Goal: Task Accomplishment & Management: Manage account settings

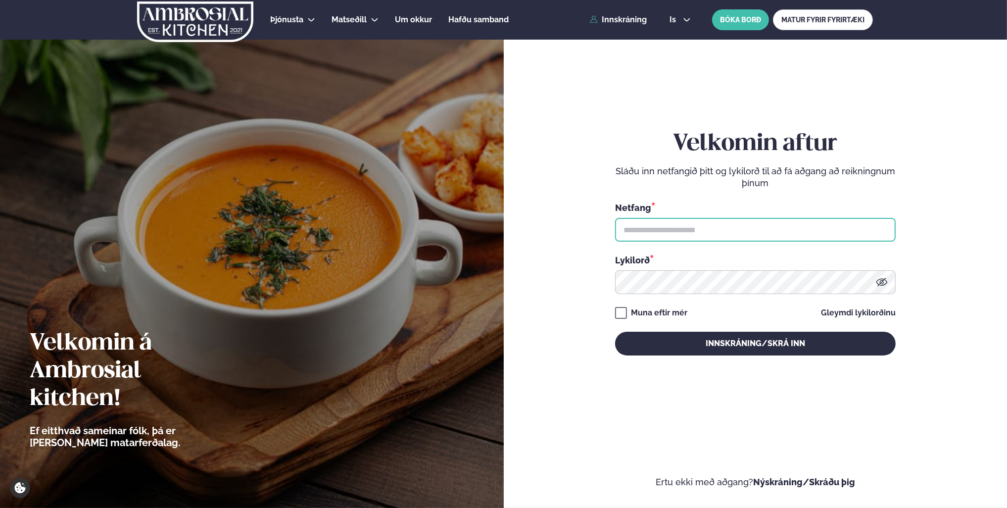
click at [811, 231] on input "text" at bounding box center [755, 230] width 281 height 24
type input "**********"
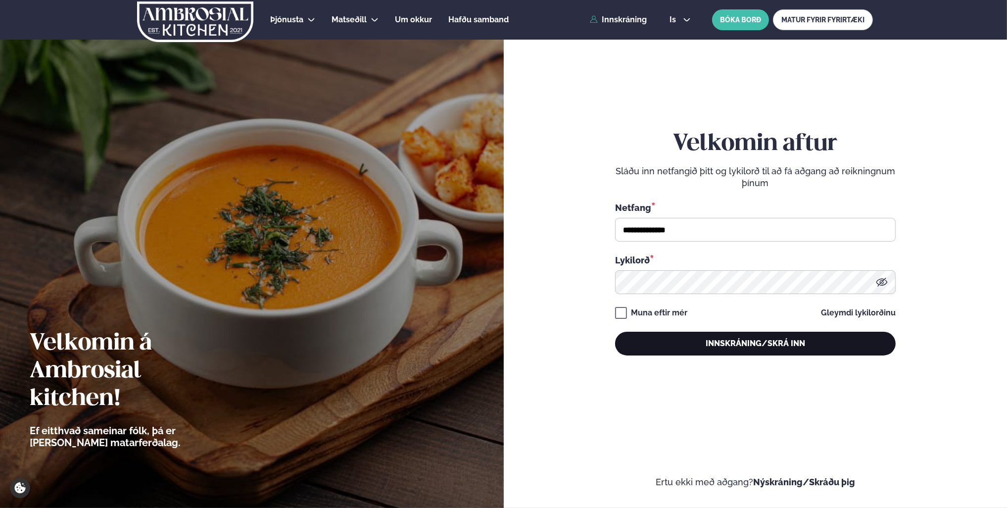
click at [706, 337] on button "Innskráning/Skrá inn" at bounding box center [755, 344] width 281 height 24
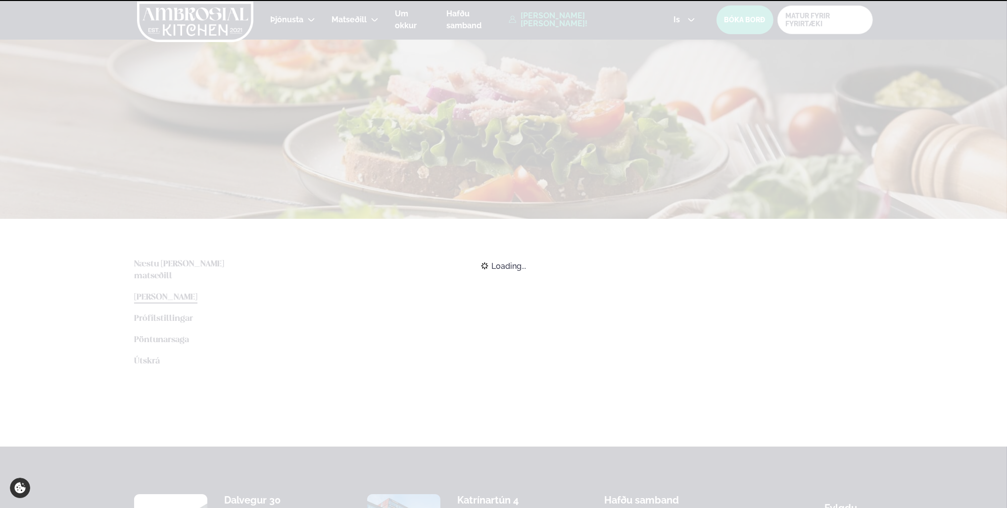
click at [690, 19] on icon at bounding box center [691, 19] width 6 height 3
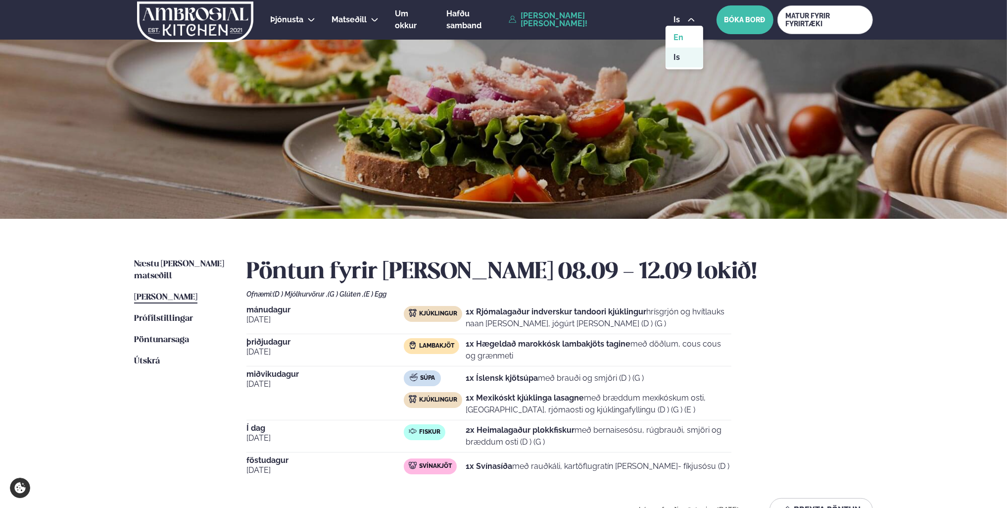
drag, startPoint x: 686, startPoint y: 61, endPoint x: 687, endPoint y: 45, distance: 16.9
click at [686, 61] on link "is" at bounding box center [684, 58] width 37 height 20
click at [686, 24] on div "is en is BÓKA BORÐ MATUR FYRIR FYRIRTÆKI" at bounding box center [769, 19] width 207 height 29
click at [688, 19] on icon at bounding box center [691, 19] width 6 height 3
click at [681, 41] on link "en" at bounding box center [684, 38] width 37 height 20
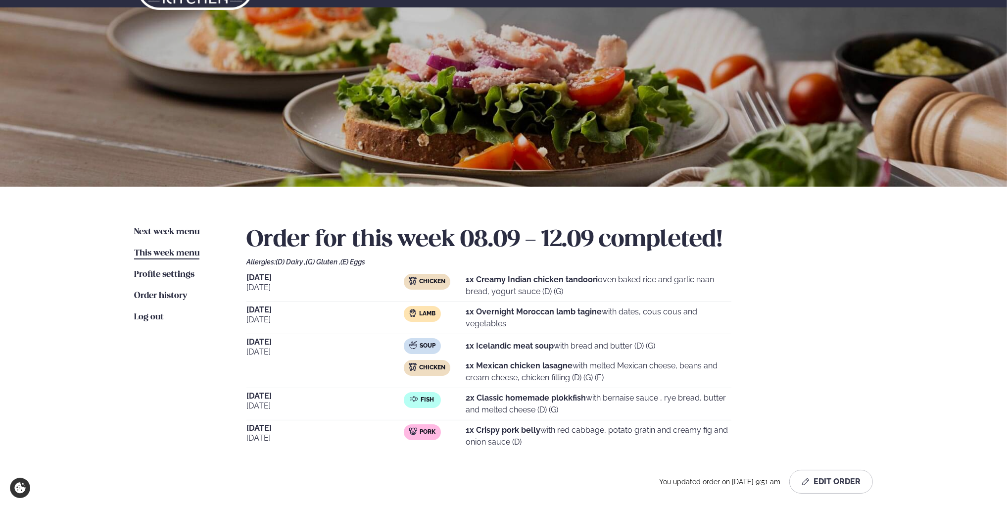
scroll to position [50, 0]
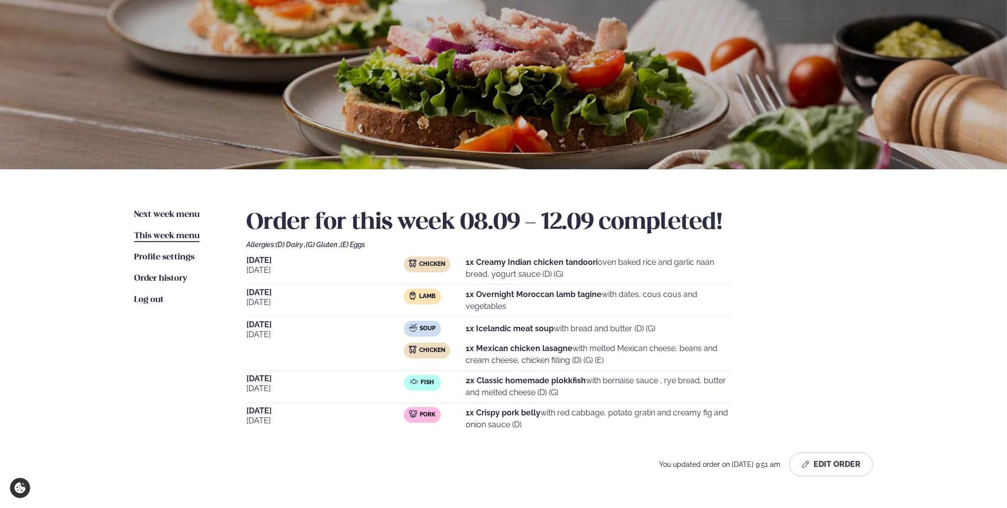
click at [653, 403] on div "[DATE] Chicken 1x Creamy Indian chicken tandoori oven baked rice and garlic naa…" at bounding box center [560, 345] width 627 height 178
click at [307, 417] on span "[DATE]" at bounding box center [325, 421] width 157 height 12
click at [246, 419] on div "Next week menu Next week This week menu This week Profile settings Settings Ord…" at bounding box center [503, 344] width 799 height 351
click at [257, 401] on div "[DATE] [DATE] Fish 2x Classic homemade plokkfish with bernaise sauce , rye brea…" at bounding box center [489, 389] width 485 height 28
click at [849, 460] on button "Edit Order" at bounding box center [832, 464] width 84 height 24
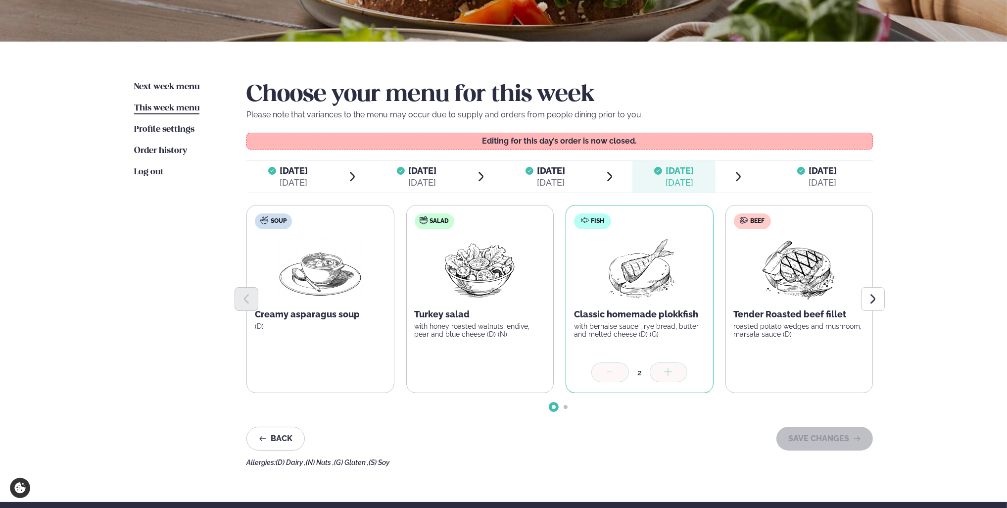
scroll to position [123, 0]
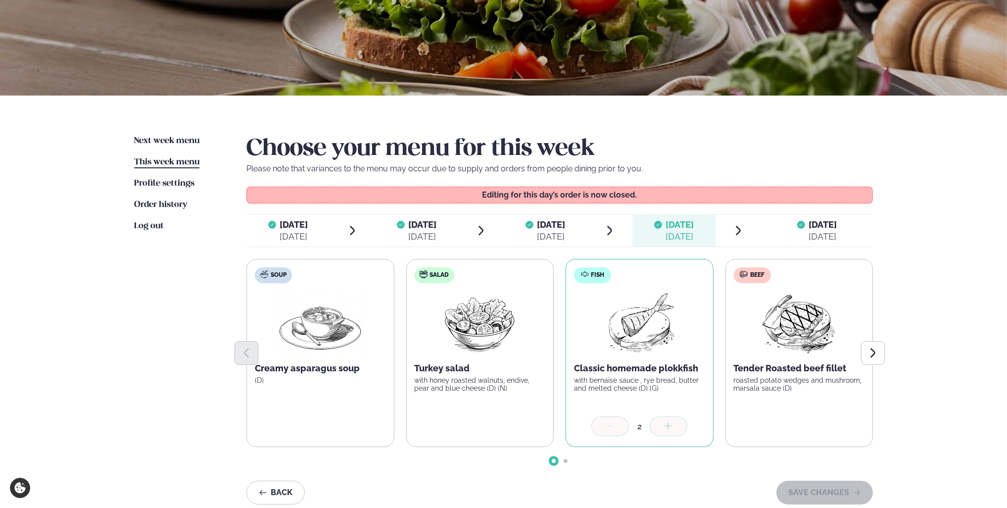
click at [832, 224] on span "[DATE]" at bounding box center [823, 224] width 28 height 10
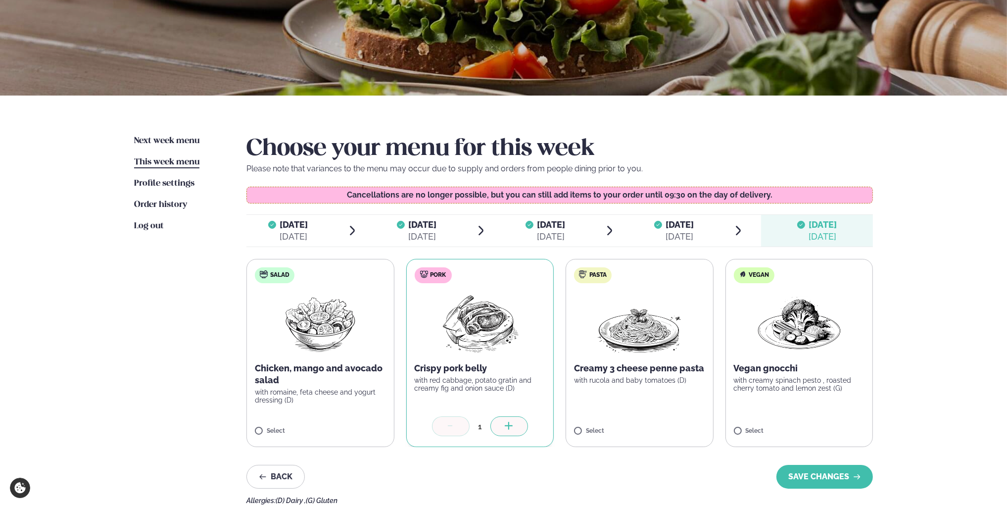
scroll to position [173, 0]
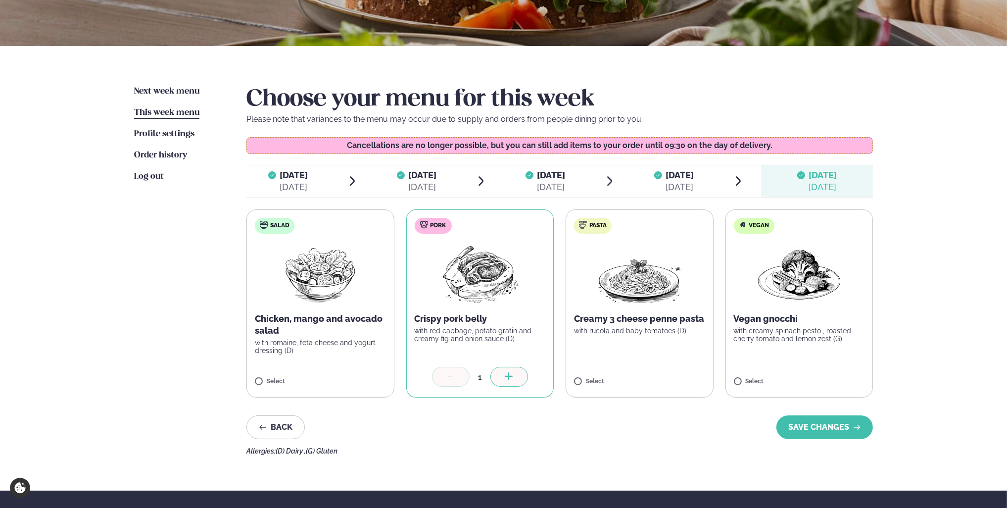
click at [448, 380] on icon at bounding box center [451, 377] width 10 height 10
click at [519, 299] on img at bounding box center [480, 273] width 88 height 63
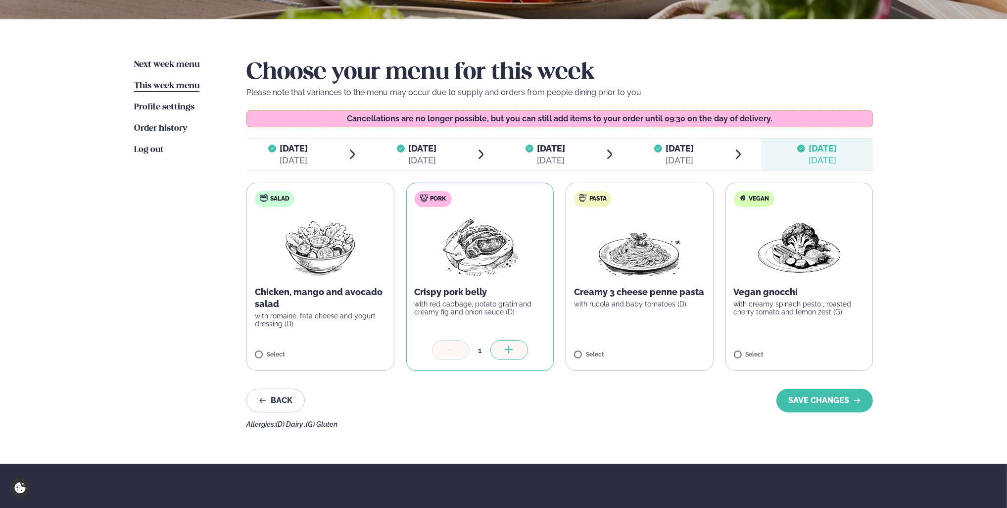
scroll to position [222, 0]
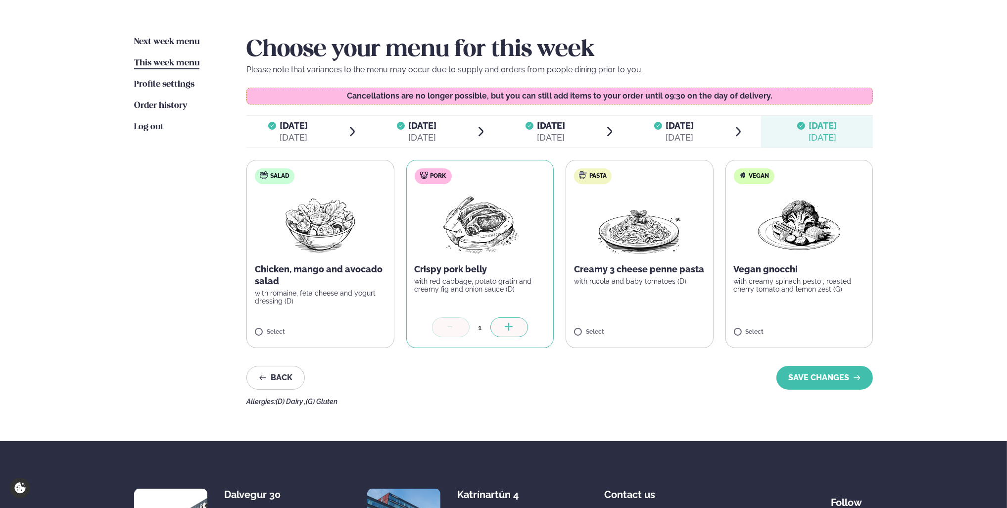
click at [513, 332] on div at bounding box center [510, 327] width 38 height 20
click at [511, 331] on icon at bounding box center [509, 328] width 10 height 10
click at [461, 326] on div at bounding box center [451, 327] width 38 height 20
click at [457, 328] on div at bounding box center [451, 327] width 38 height 20
click at [449, 328] on icon at bounding box center [451, 328] width 10 height 10
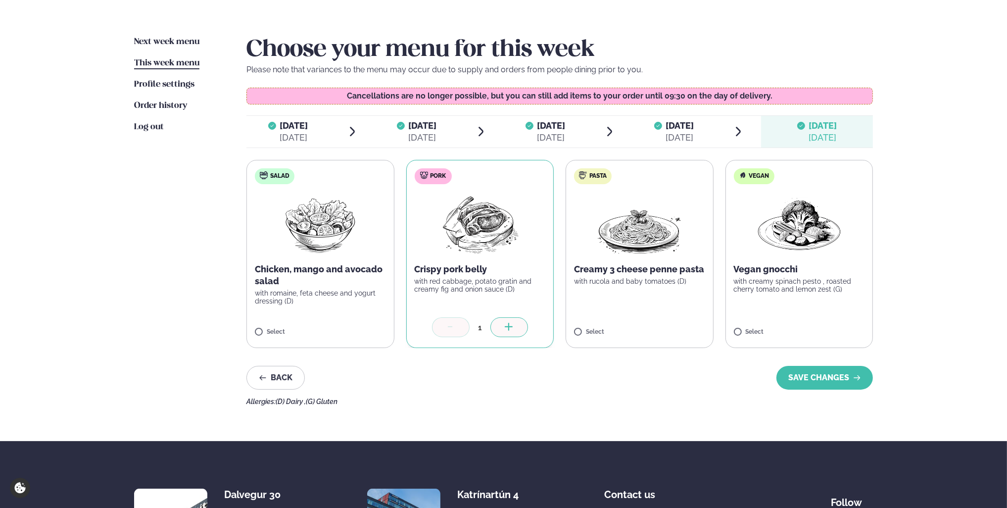
click at [457, 339] on div "1" at bounding box center [480, 328] width 131 height 22
click at [456, 336] on div at bounding box center [451, 327] width 38 height 20
click at [449, 330] on icon at bounding box center [451, 328] width 10 height 10
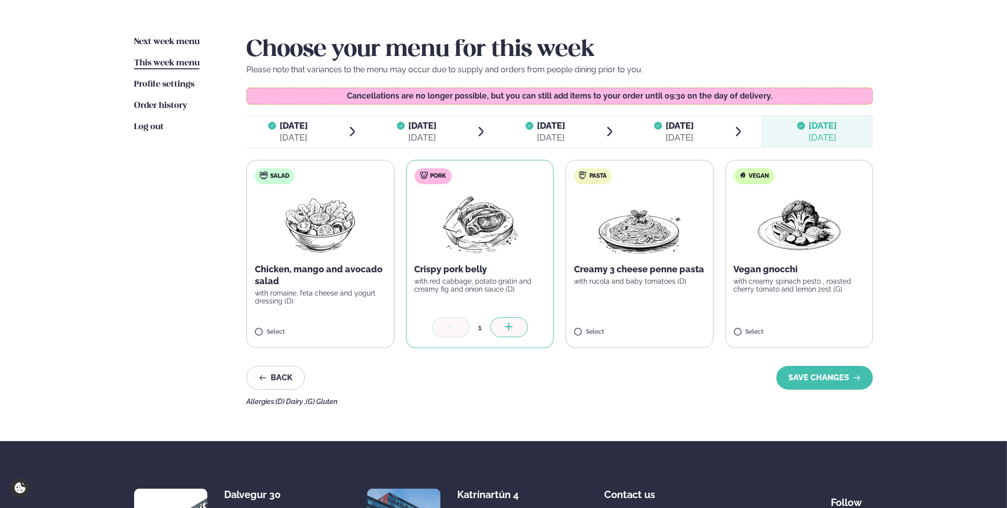
click at [449, 330] on icon at bounding box center [451, 328] width 10 height 10
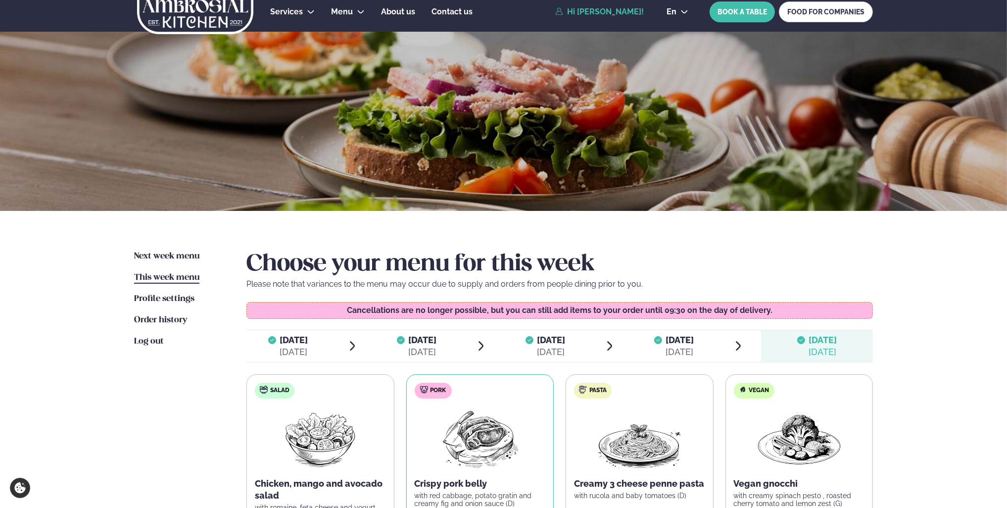
scroll to position [0, 0]
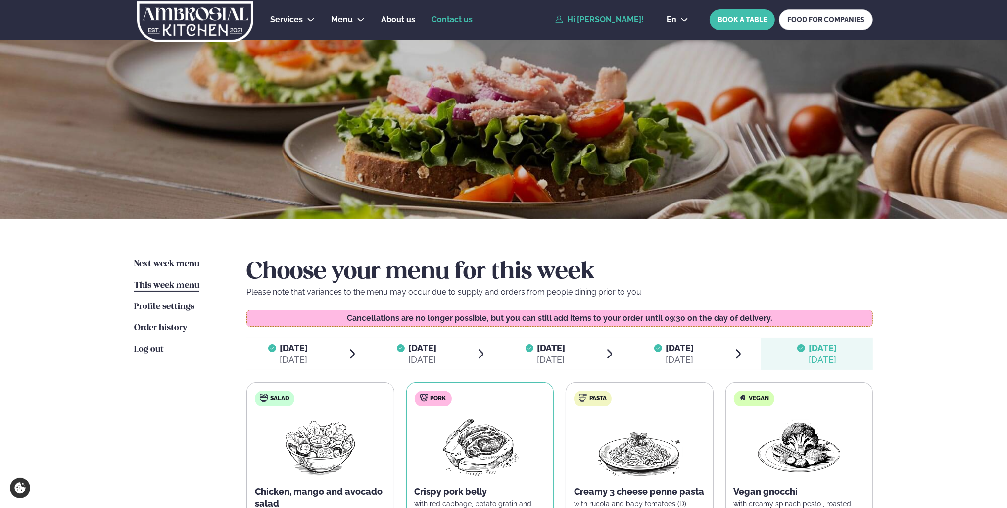
click at [456, 19] on span "Contact us" at bounding box center [452, 19] width 41 height 9
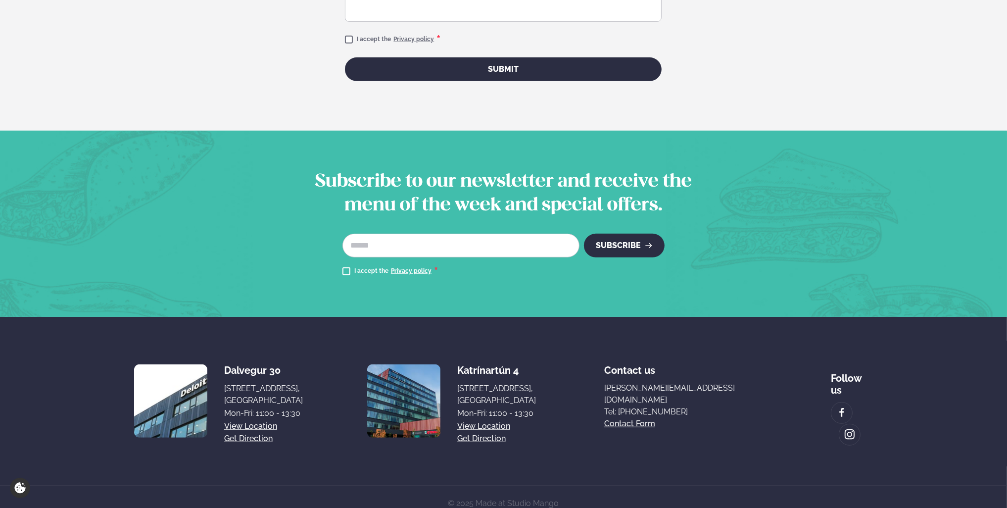
scroll to position [675, 0]
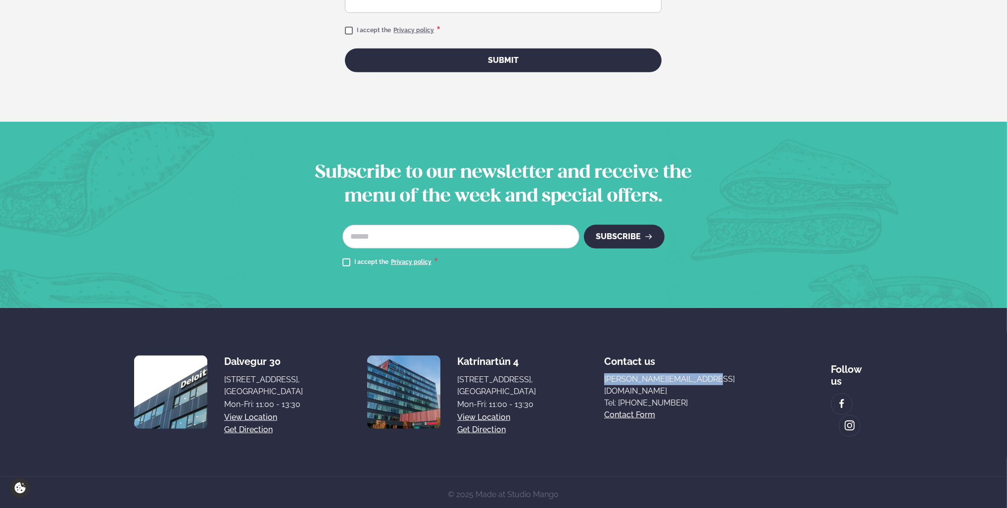
drag, startPoint x: 761, startPoint y: 378, endPoint x: 648, endPoint y: 380, distance: 113.9
click at [648, 380] on div "Dalvegur 30 Dalvegur 30, [GEOGRAPHIC_DATA], [GEOGRAPHIC_DATA] Mon-Fri: 11:00 - …" at bounding box center [503, 392] width 739 height 89
copy link "[PERSON_NAME][EMAIL_ADDRESS][DOMAIN_NAME]"
